Goal: Find specific page/section: Find specific page/section

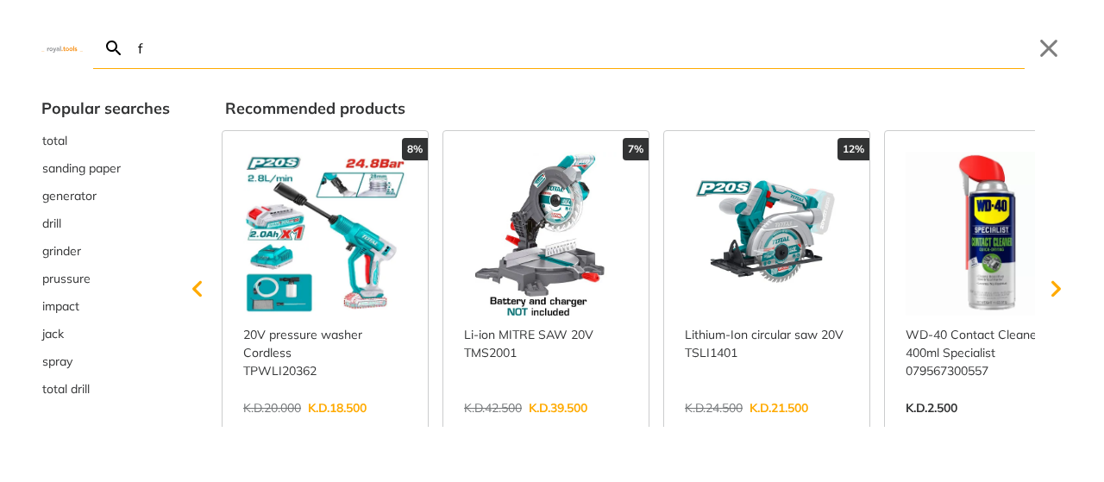
type input "fi"
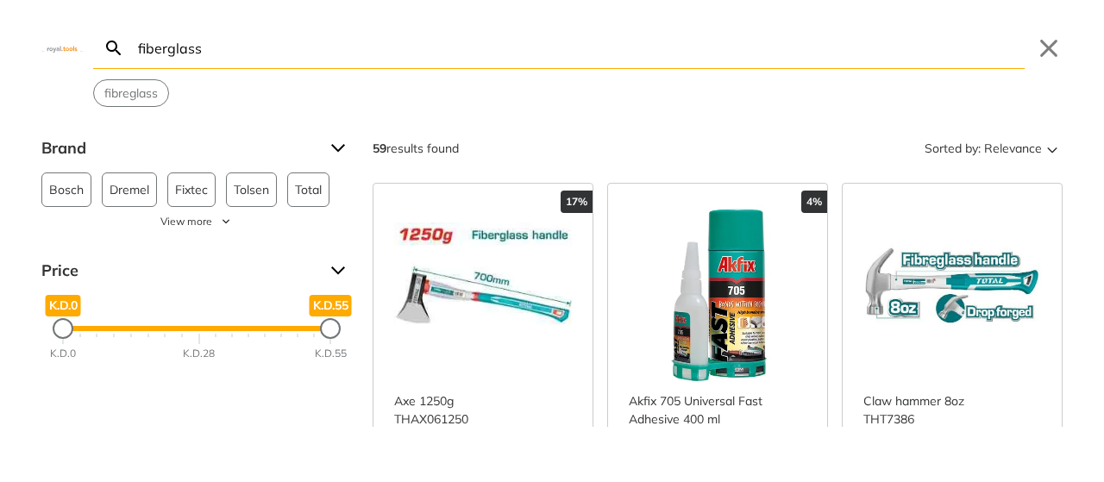
type input "fiberglass"
